Goal: Task Accomplishment & Management: Use online tool/utility

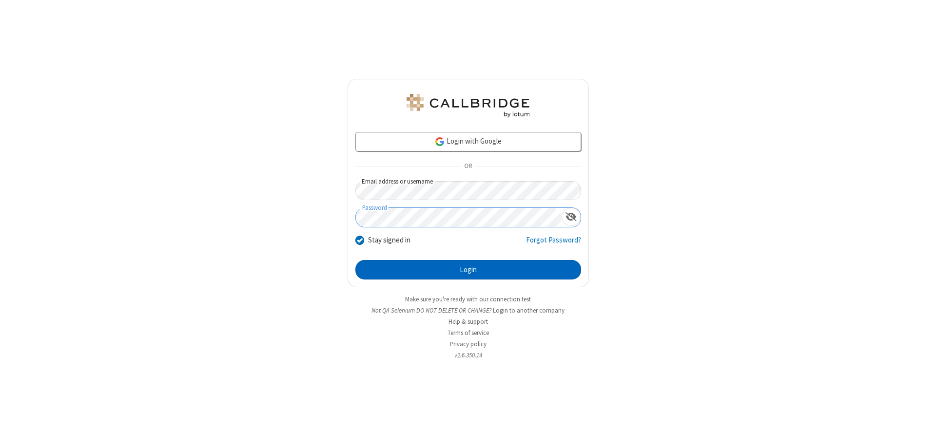
click at [468, 270] on button "Login" at bounding box center [468, 269] width 226 height 19
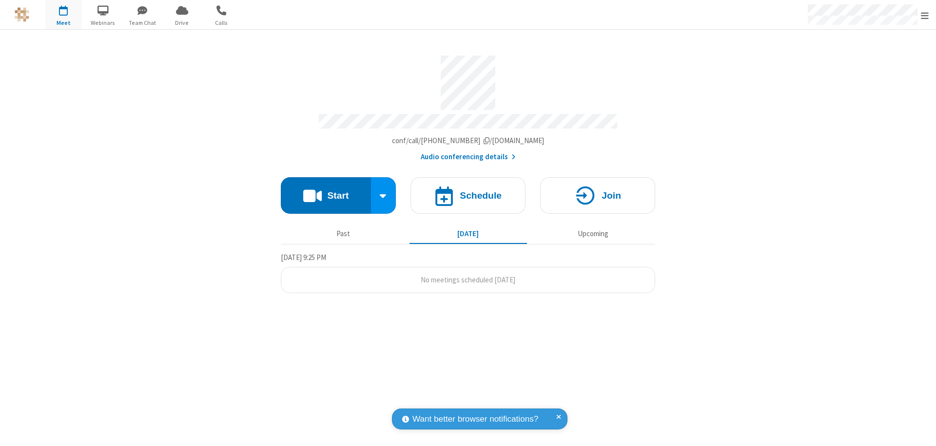
click at [325, 191] on button "Start" at bounding box center [326, 195] width 90 height 37
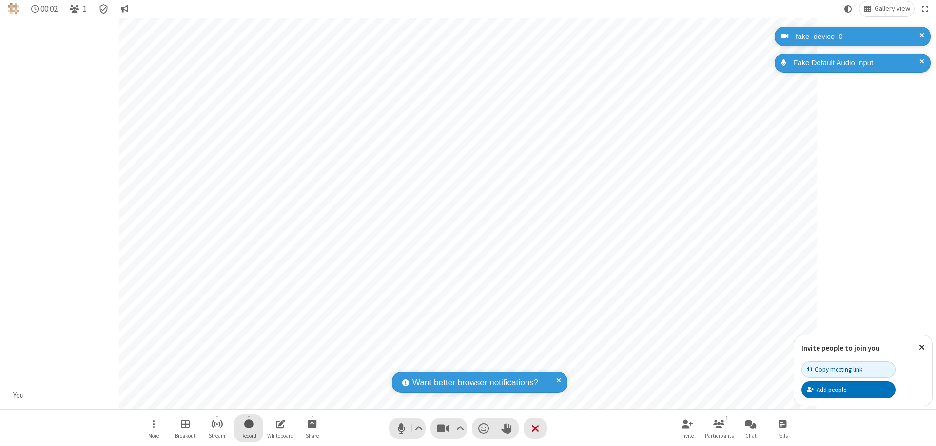
click at [248, 428] on span "Start recording" at bounding box center [248, 424] width 9 height 12
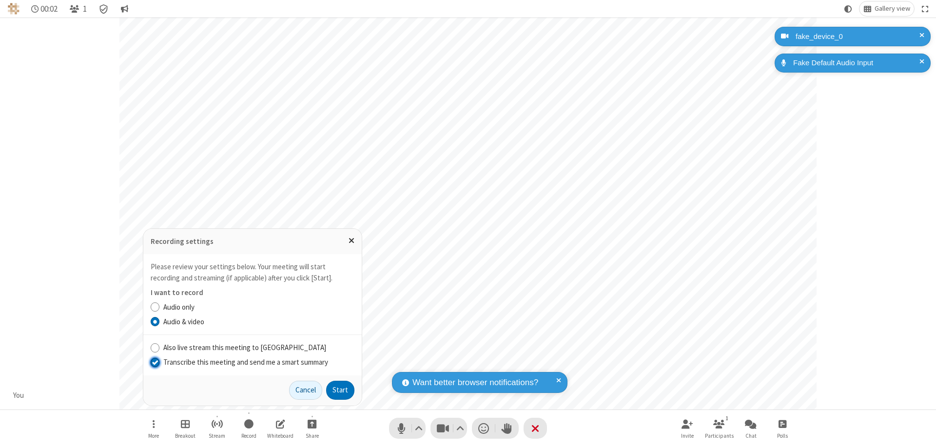
click at [154, 362] on input "Transcribe this meeting and send me a smart summary" at bounding box center [155, 362] width 9 height 10
click at [340, 390] on button "Start" at bounding box center [340, 390] width 28 height 19
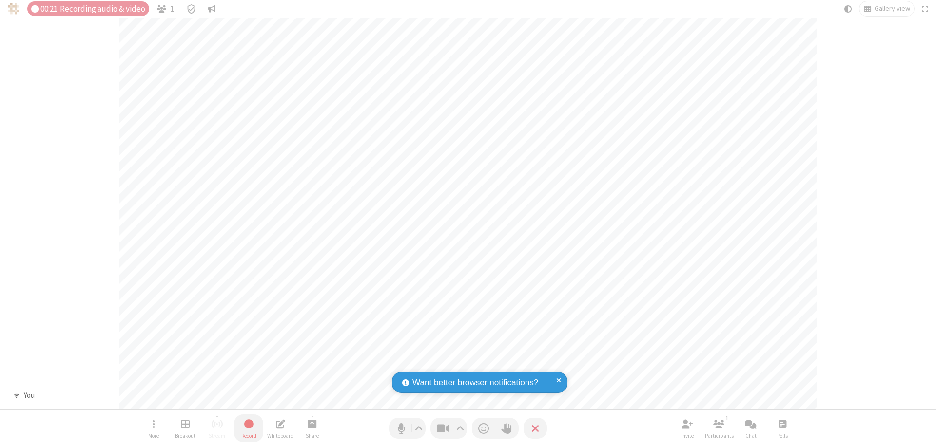
click at [248, 428] on span "Stop recording" at bounding box center [248, 424] width 11 height 12
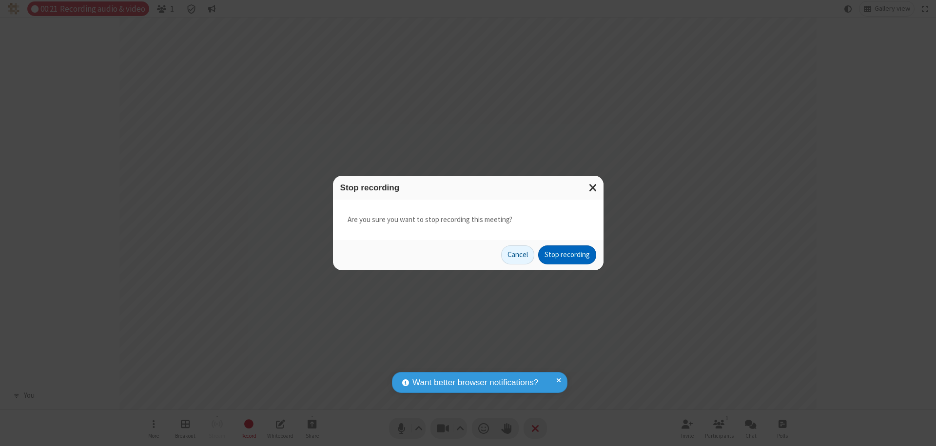
click at [567, 255] on button "Stop recording" at bounding box center [567, 255] width 58 height 19
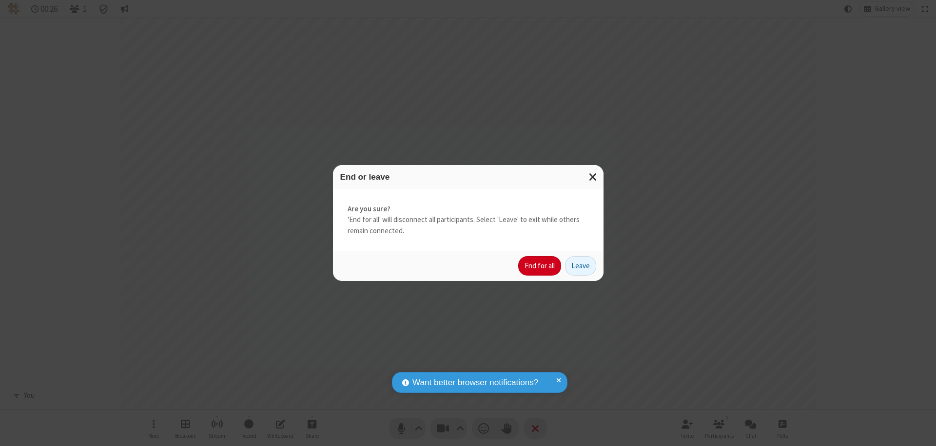
click at [540, 266] on button "End for all" at bounding box center [539, 265] width 43 height 19
